Goal: Information Seeking & Learning: Learn about a topic

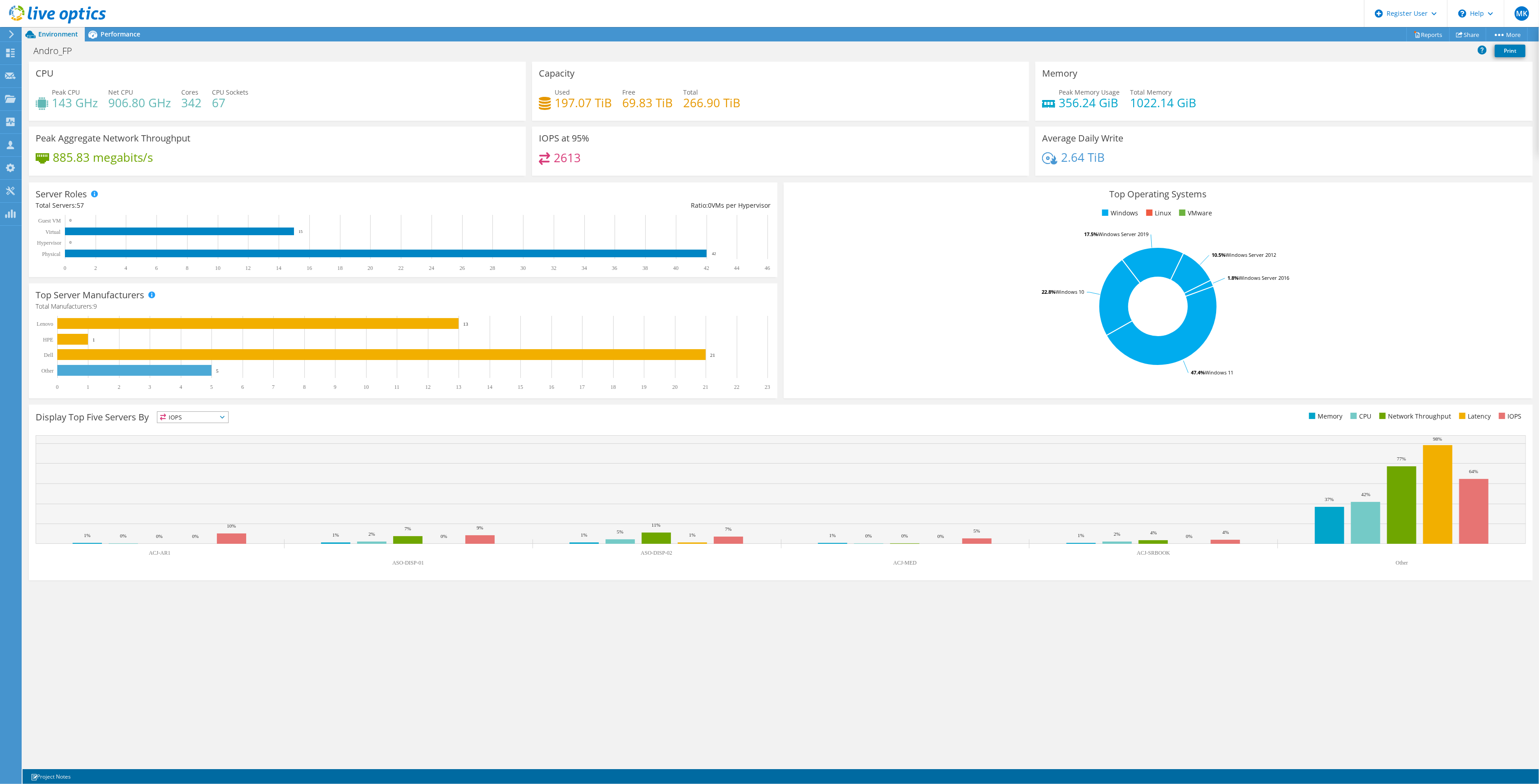
click at [1184, 101] on h4 "1022.14 GiB" at bounding box center [1163, 103] width 66 height 10
click at [1154, 106] on h4 "1022.14 GiB" at bounding box center [1163, 103] width 66 height 10
click at [116, 34] on span "Performance" at bounding box center [120, 34] width 39 height 8
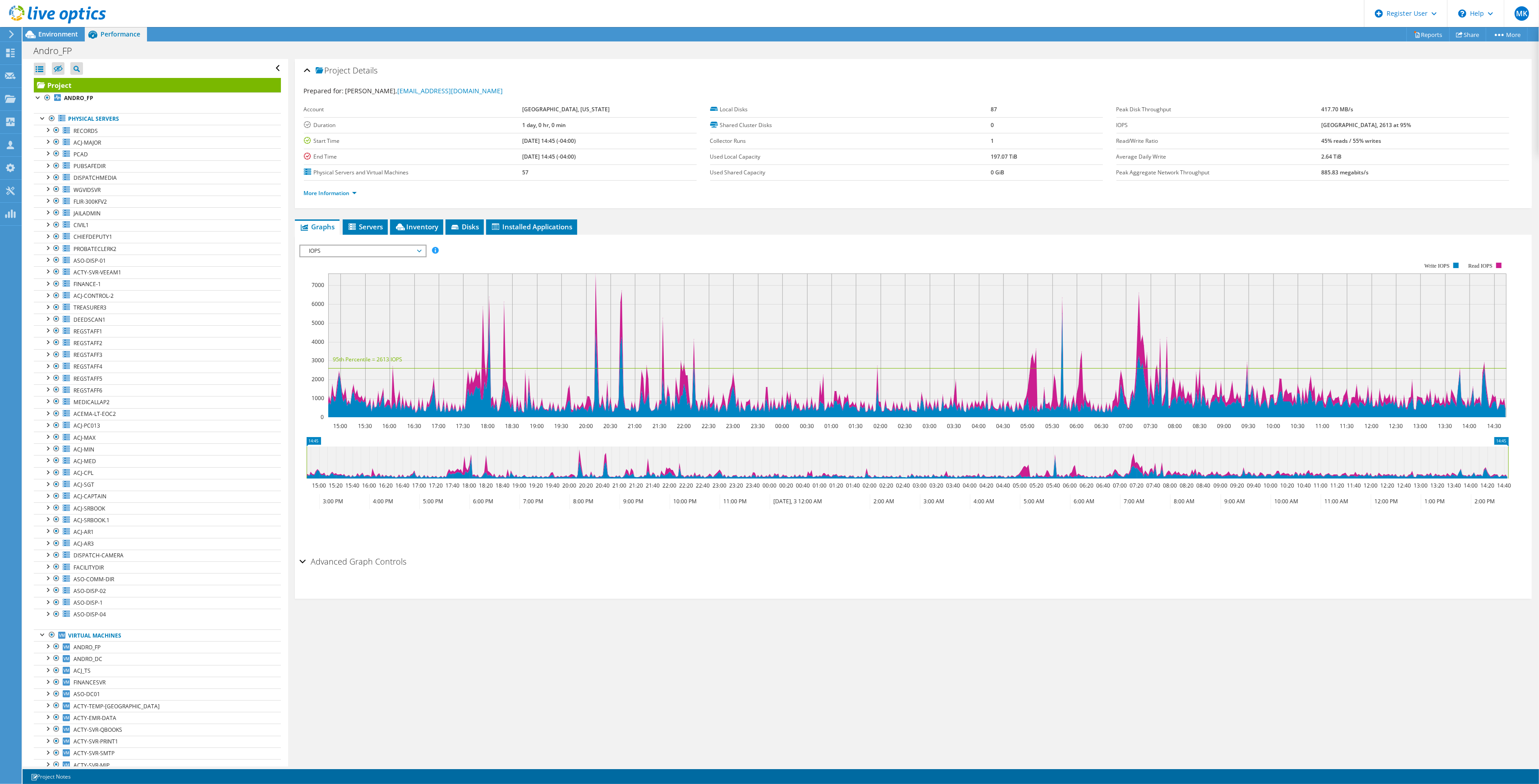
click at [57, 27] on div at bounding box center [53, 15] width 106 height 30
click at [51, 36] on span "Environment" at bounding box center [58, 34] width 39 height 8
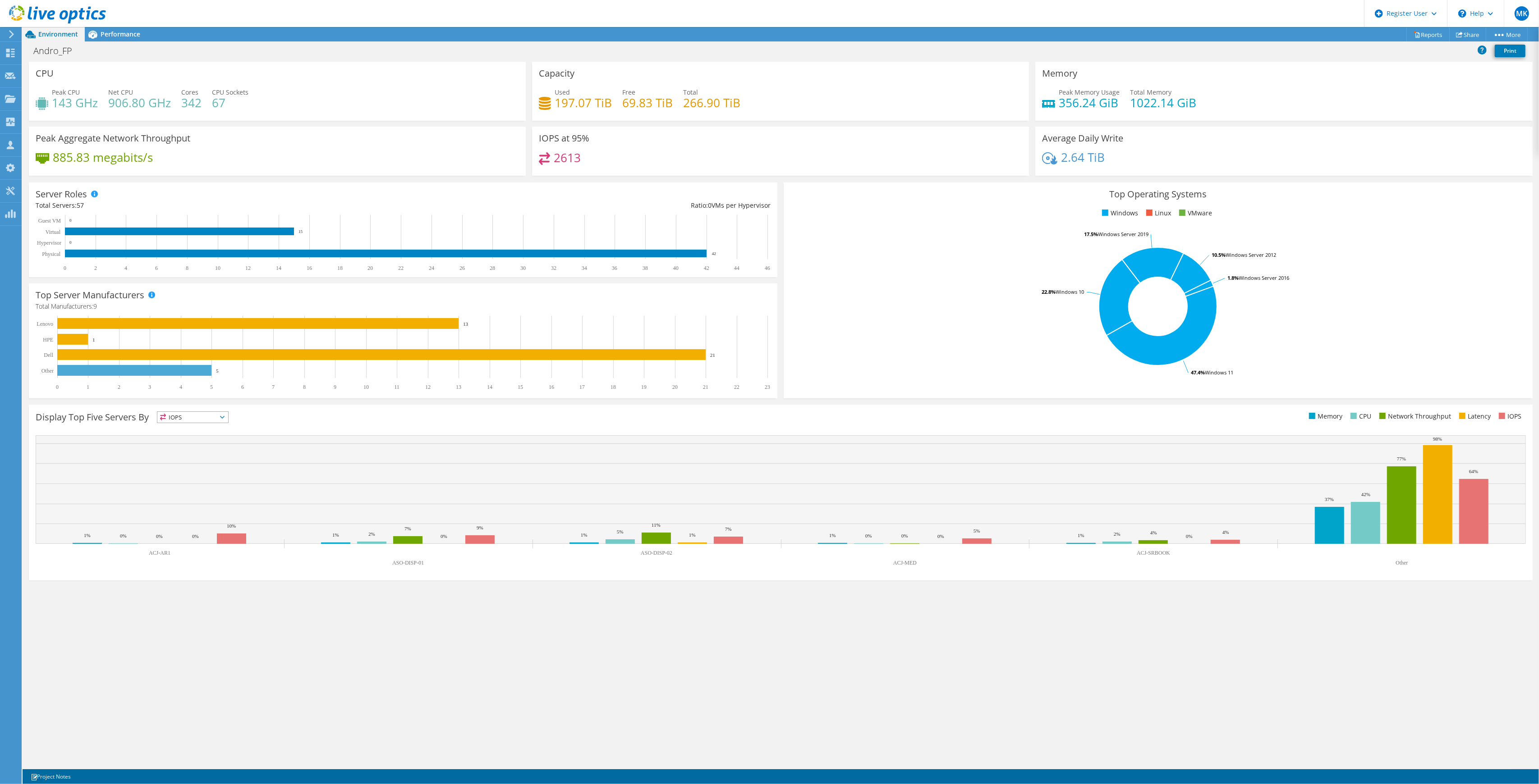
click at [572, 156] on h4 "2613" at bounding box center [567, 158] width 27 height 10
click at [130, 33] on span "Performance" at bounding box center [120, 34] width 39 height 8
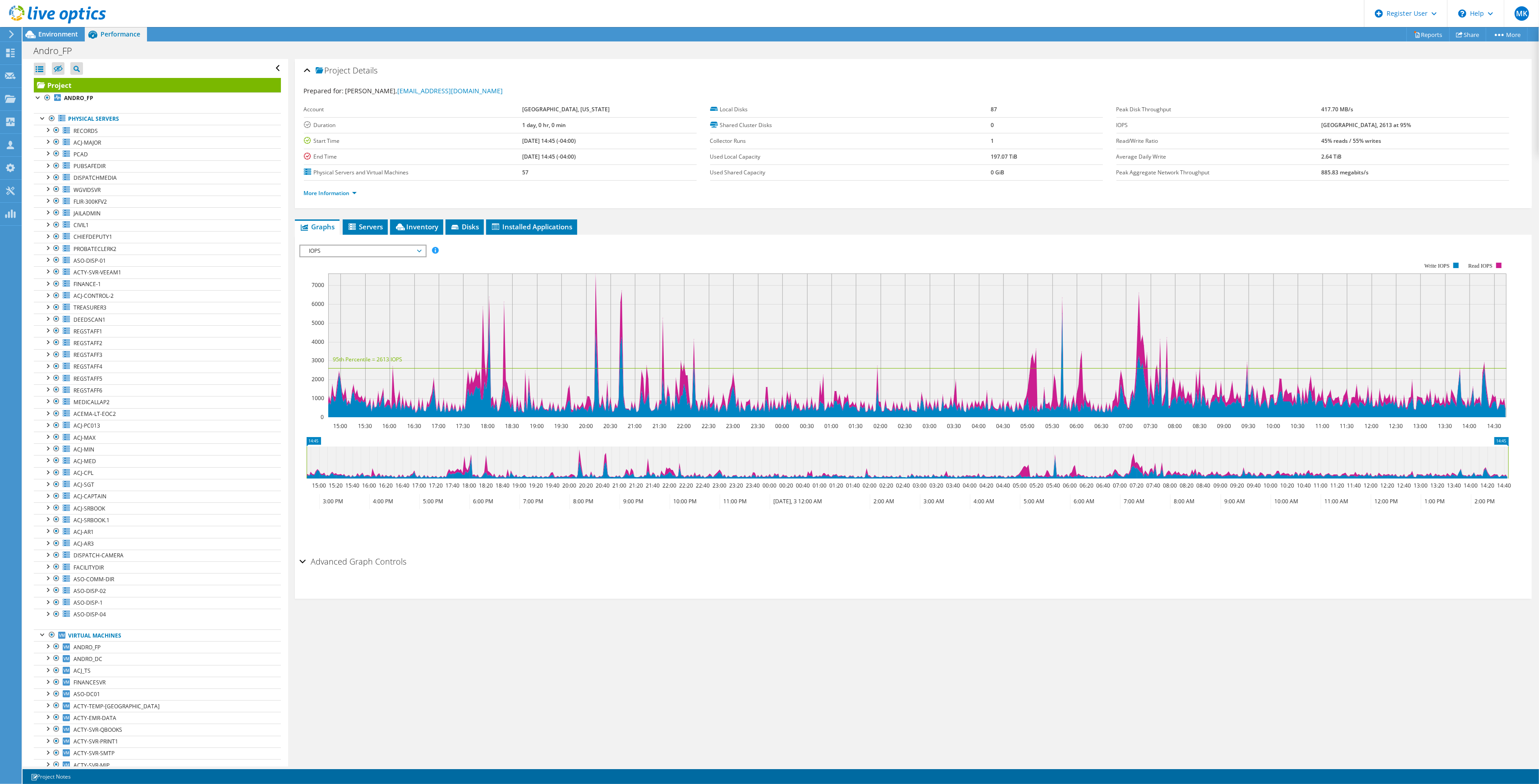
click at [1356, 124] on b "[GEOGRAPHIC_DATA], 2613 at 95%" at bounding box center [1366, 125] width 90 height 8
click at [1356, 129] on b "[GEOGRAPHIC_DATA], 2613 at 95%" at bounding box center [1366, 125] width 90 height 8
click at [67, 36] on span "Environment" at bounding box center [58, 34] width 39 height 8
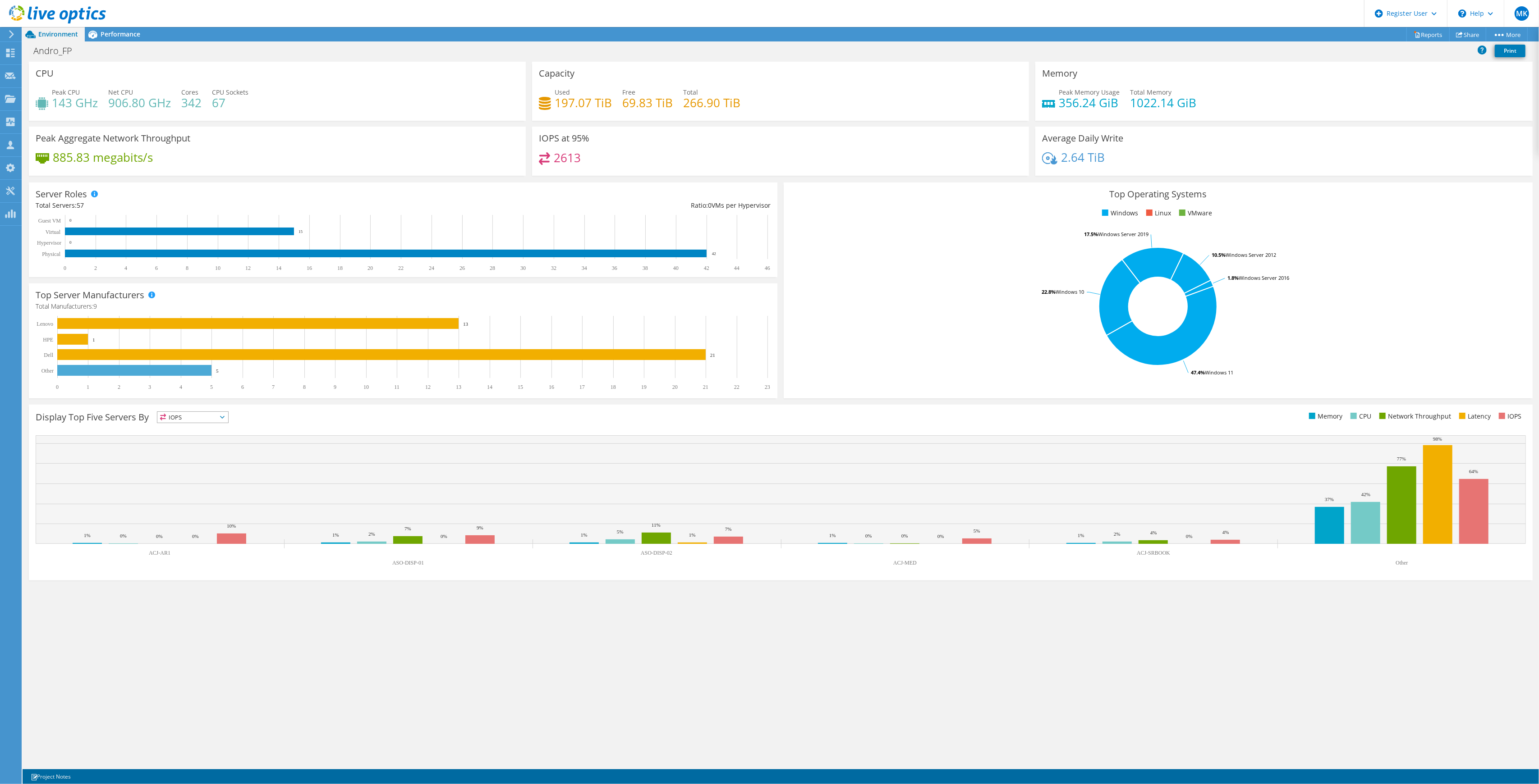
click at [186, 107] on h4 "342" at bounding box center [191, 103] width 20 height 10
click at [238, 114] on div "Peak CPU 143 GHz Net CPU 906.80 GHz Cores 342 CPU Sockets 67" at bounding box center [277, 102] width 483 height 29
click at [190, 104] on h4 "342" at bounding box center [191, 103] width 20 height 10
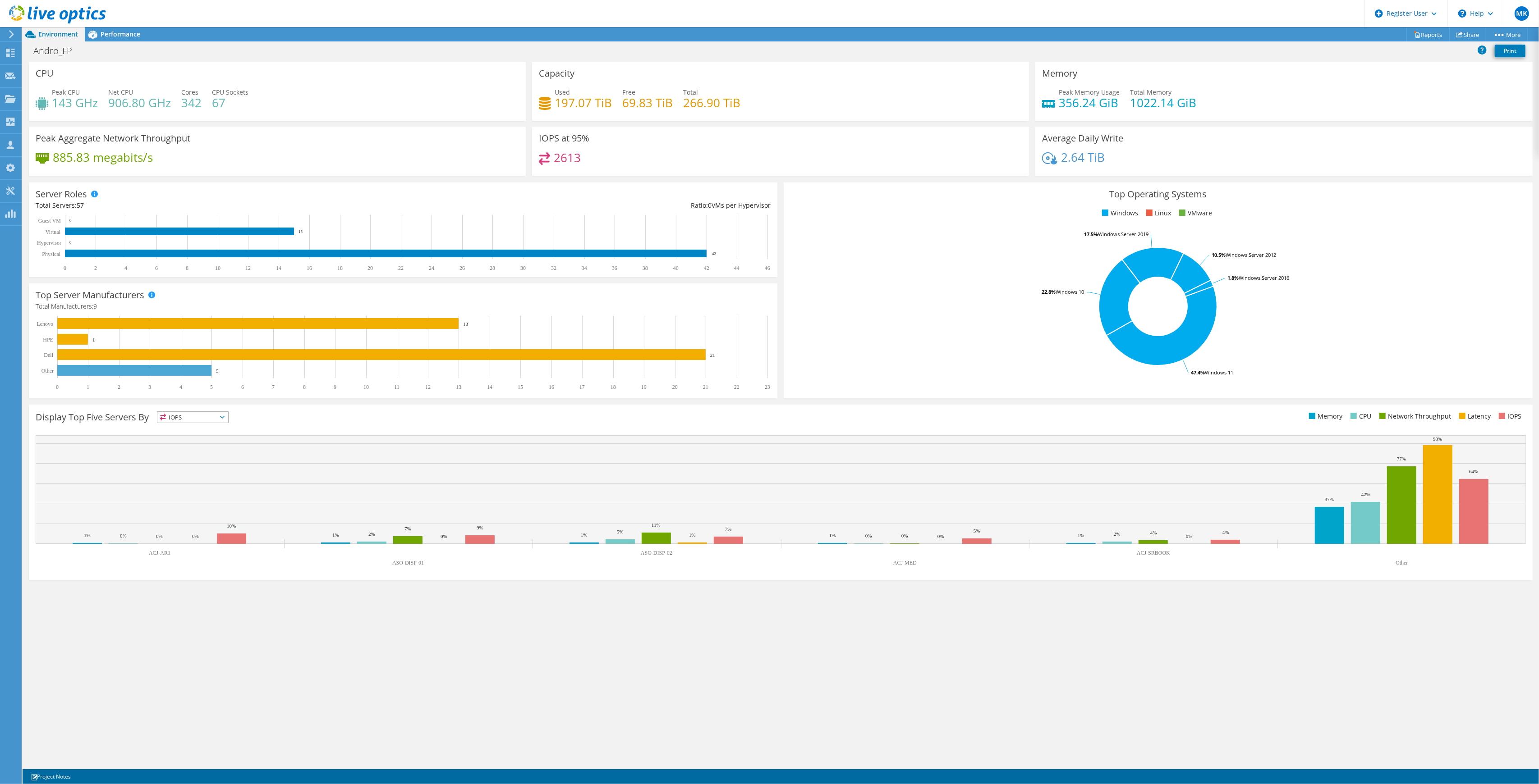
click at [243, 102] on h4 "67" at bounding box center [230, 103] width 36 height 10
click at [100, 40] on icon at bounding box center [93, 35] width 16 height 16
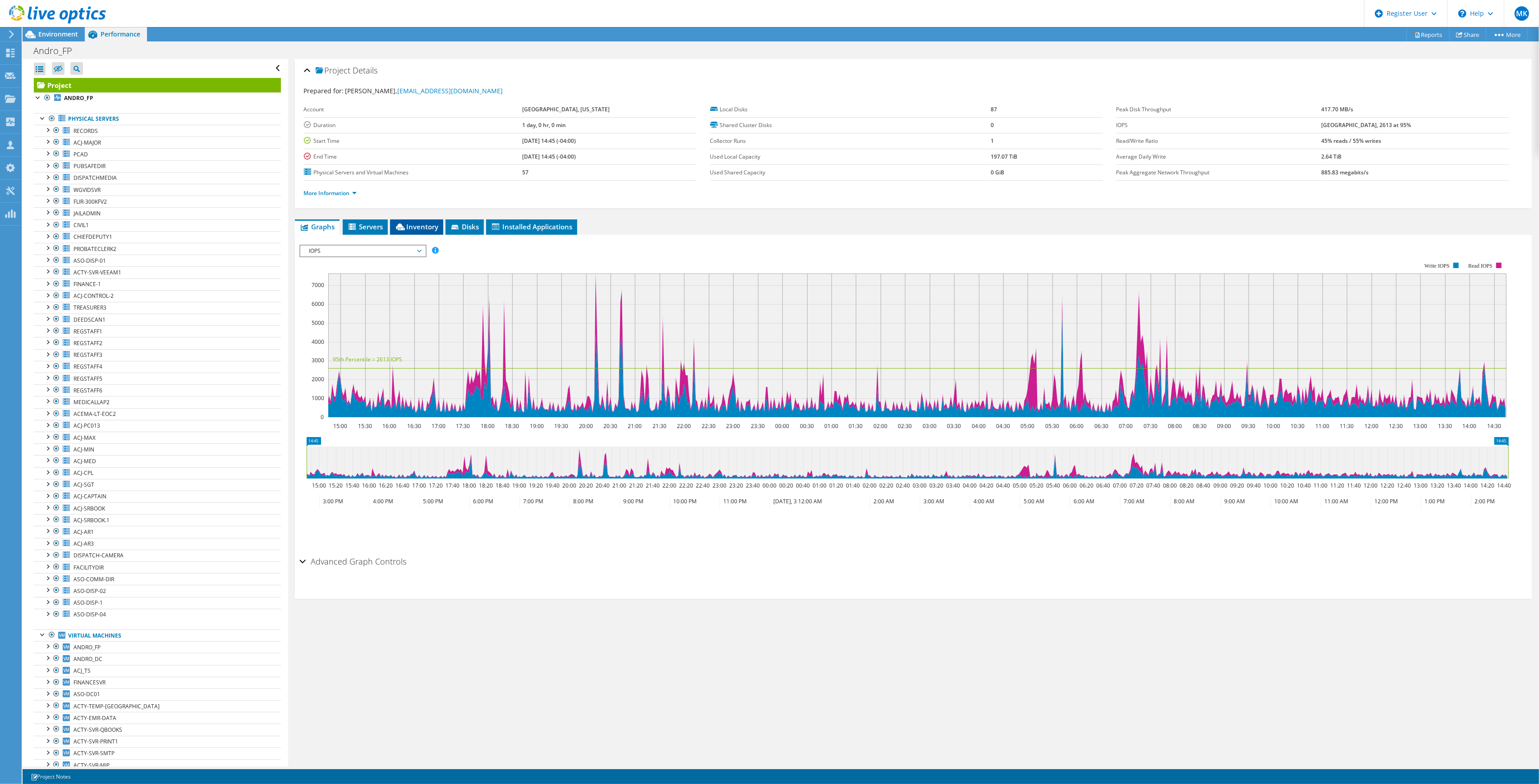
click at [431, 224] on span "Inventory" at bounding box center [416, 226] width 44 height 9
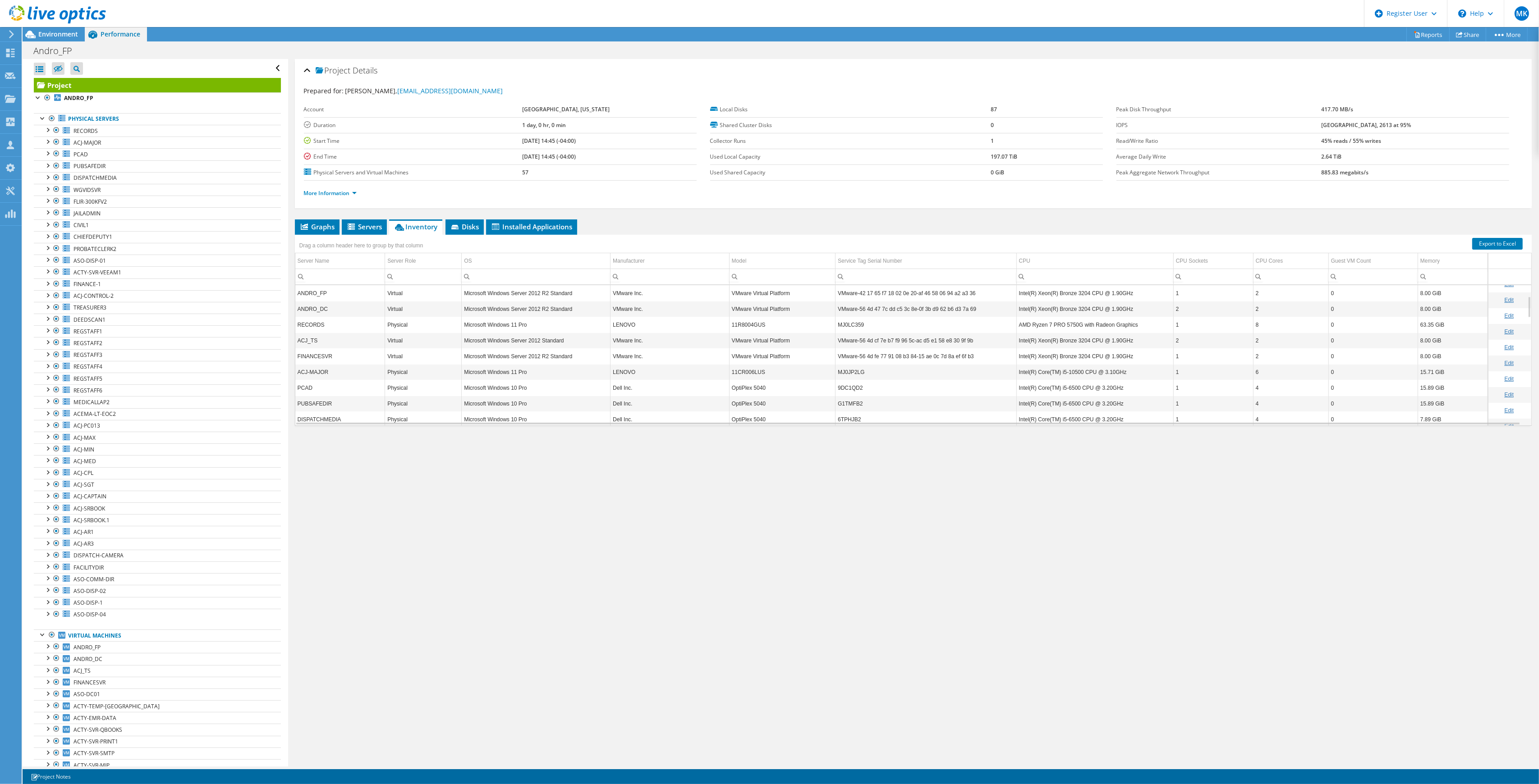
scroll to position [72, 0]
click at [46, 26] on div at bounding box center [53, 15] width 106 height 30
click at [46, 32] on span "Environment" at bounding box center [58, 34] width 39 height 8
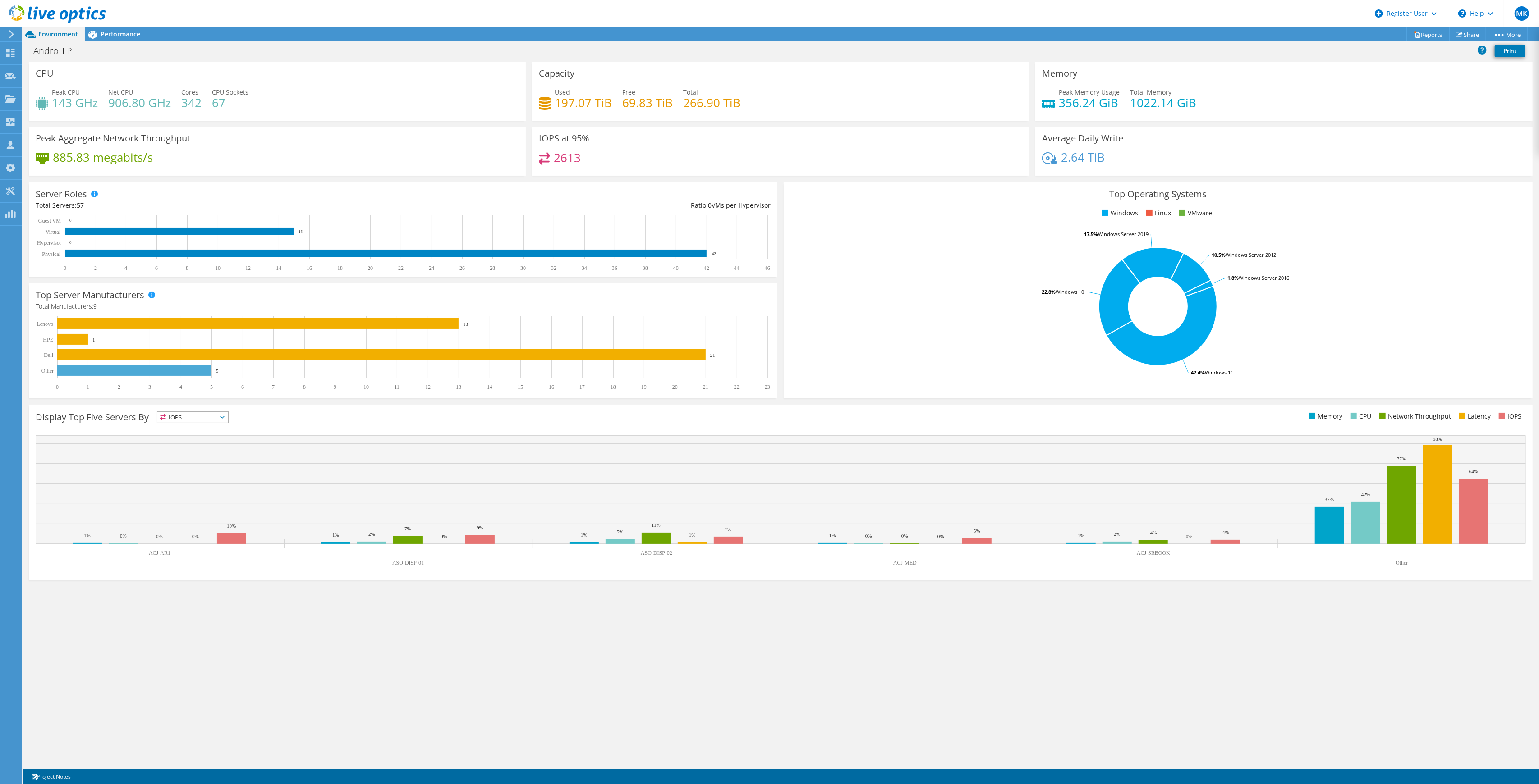
click at [188, 100] on h4 "342" at bounding box center [191, 103] width 20 height 10
click at [125, 36] on span "Performance" at bounding box center [120, 34] width 39 height 8
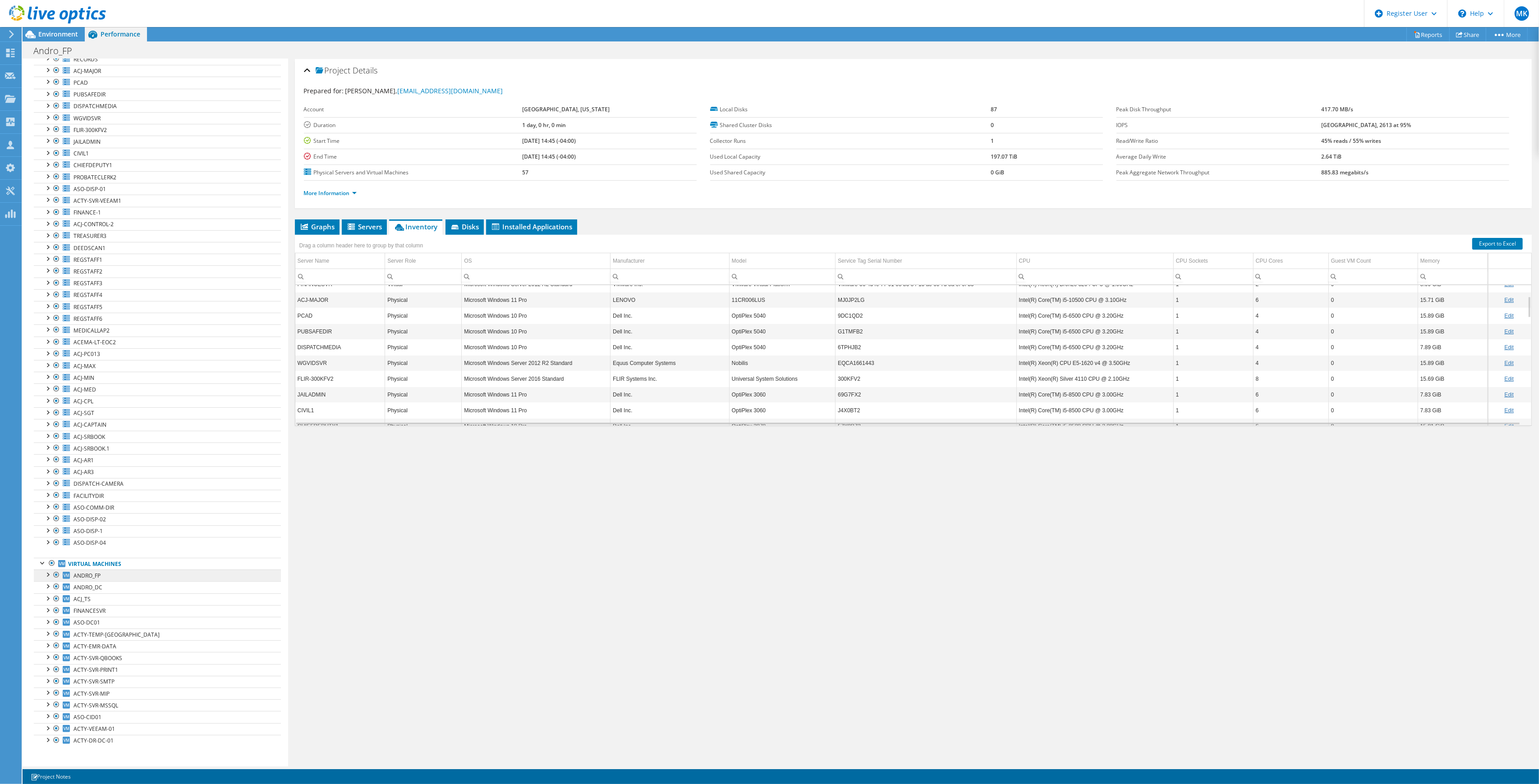
scroll to position [0, 0]
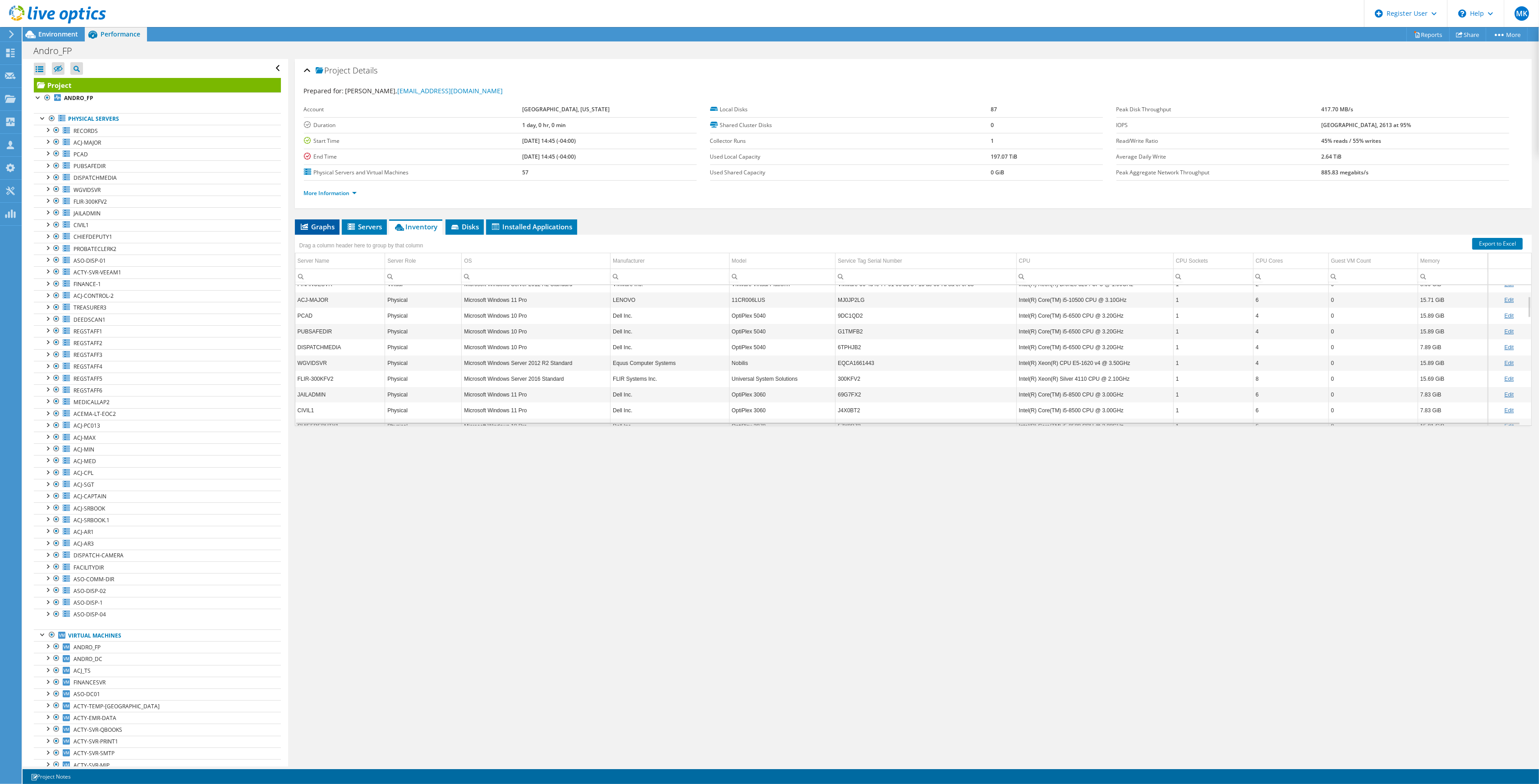
click at [330, 221] on li "Graphs" at bounding box center [317, 227] width 45 height 16
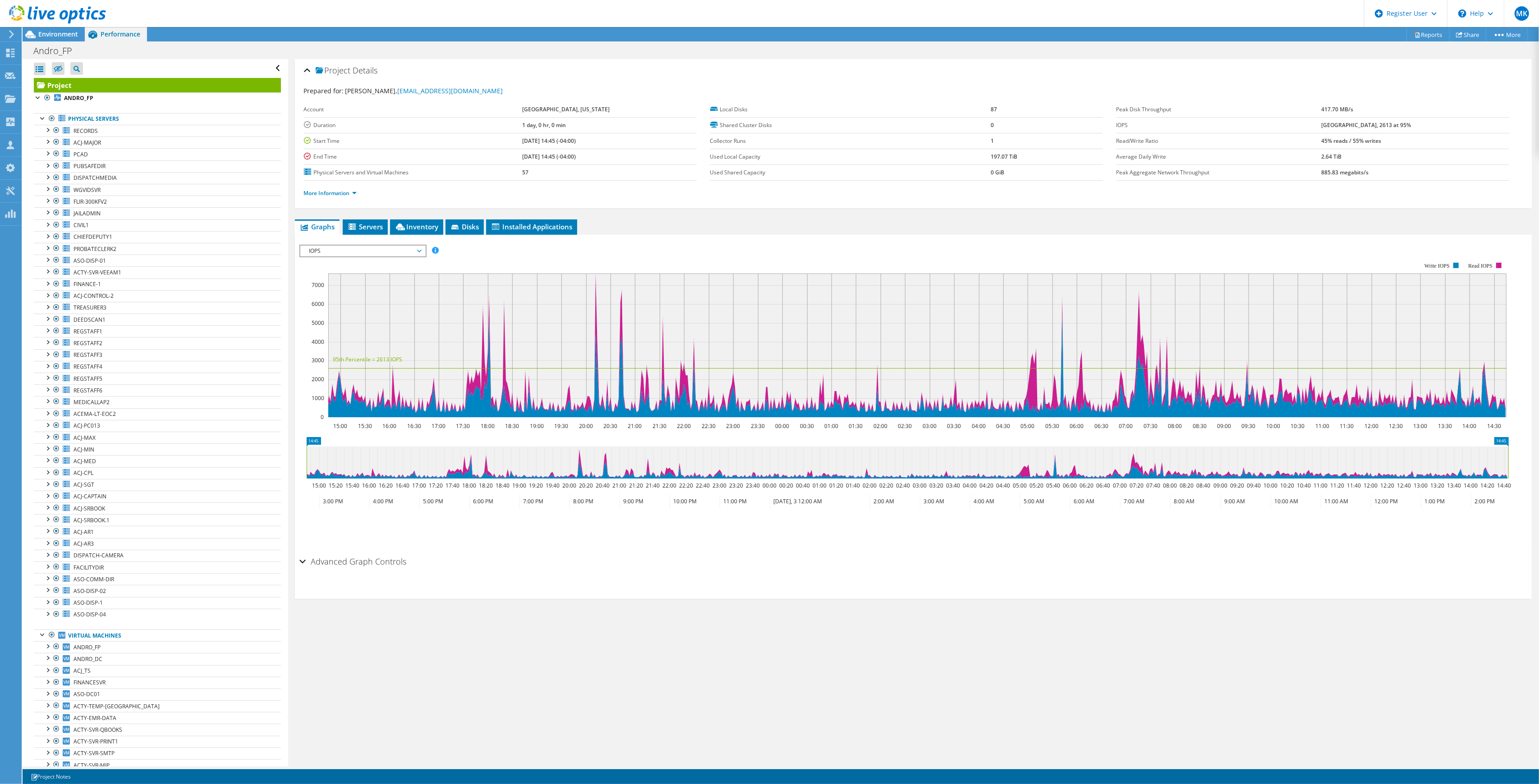
click at [356, 256] on span "IOPS" at bounding box center [363, 251] width 116 height 11
click at [314, 359] on li "All" at bounding box center [363, 359] width 125 height 11
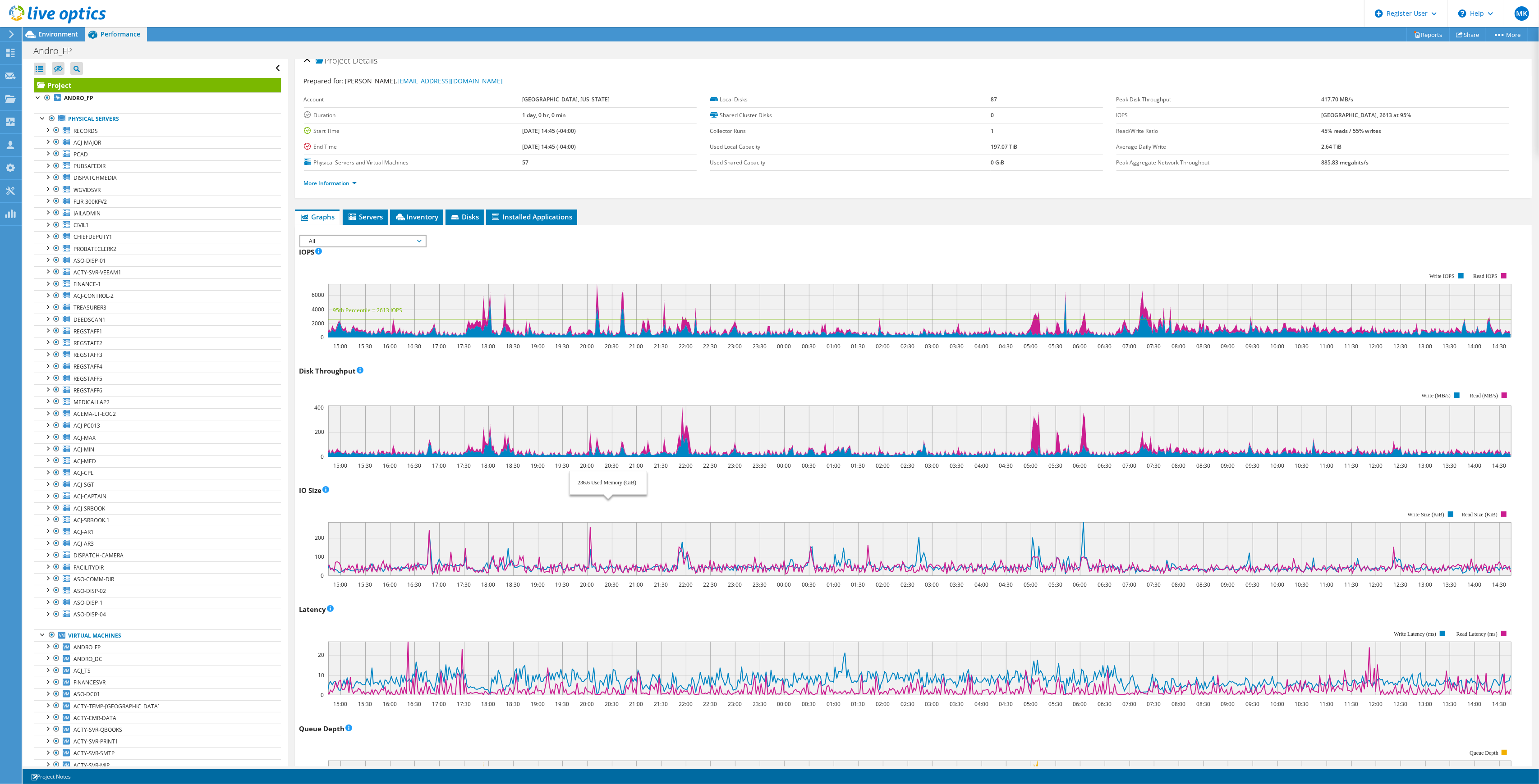
scroll to position [0, 0]
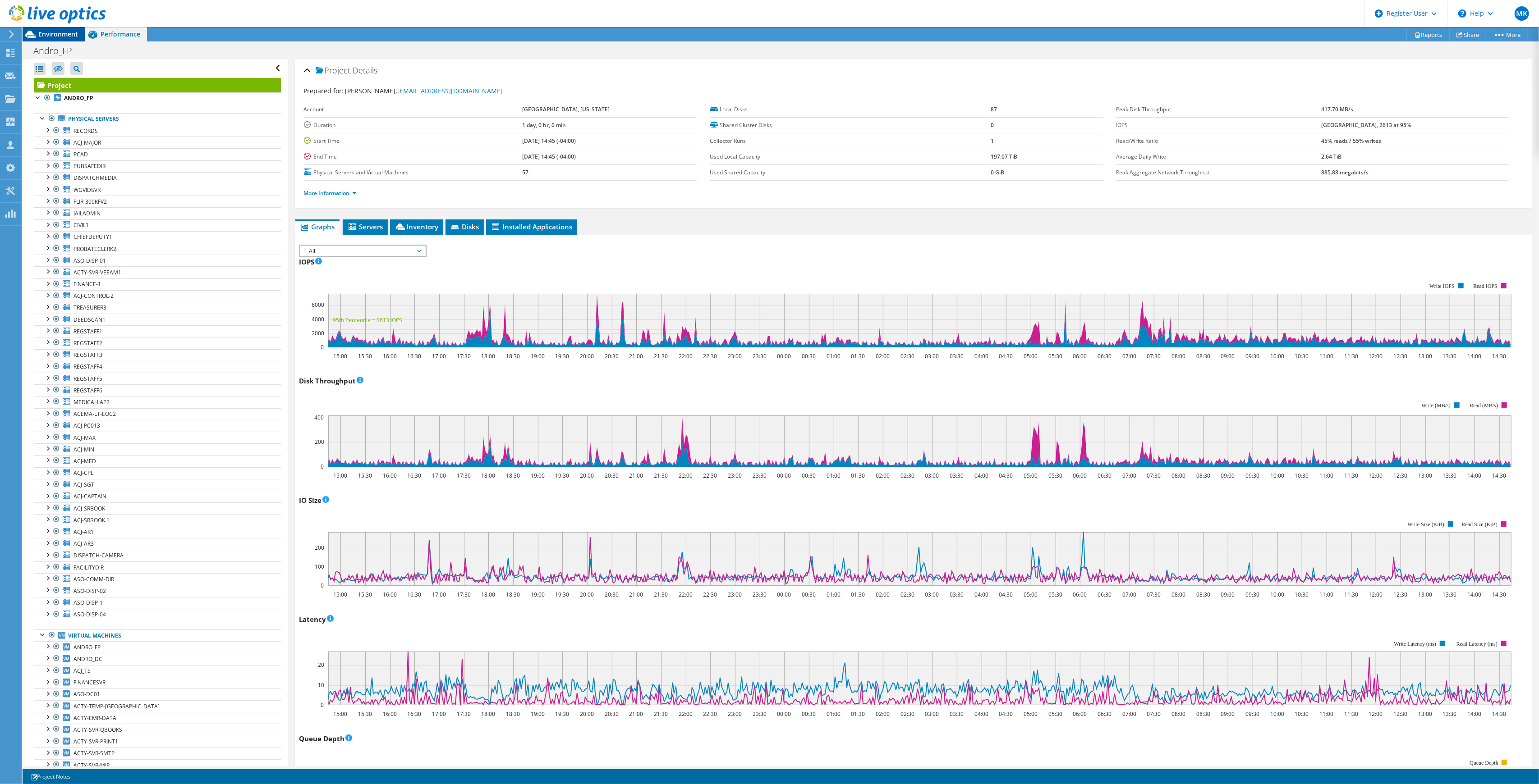
click at [60, 32] on span "Environment" at bounding box center [58, 34] width 39 height 8
